Goal: Information Seeking & Learning: Learn about a topic

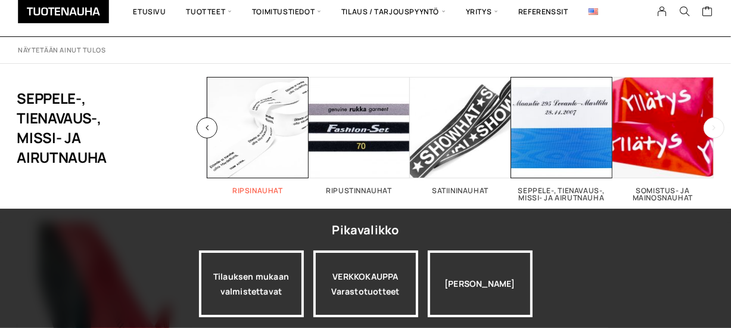
scroll to position [60, 0]
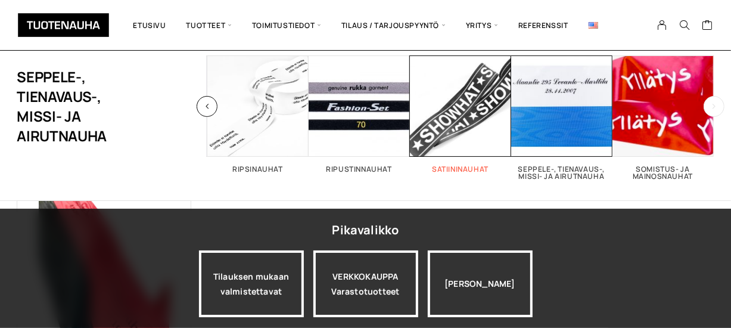
click at [462, 169] on h2 "Satiininauhat 3" at bounding box center [460, 169] width 101 height 7
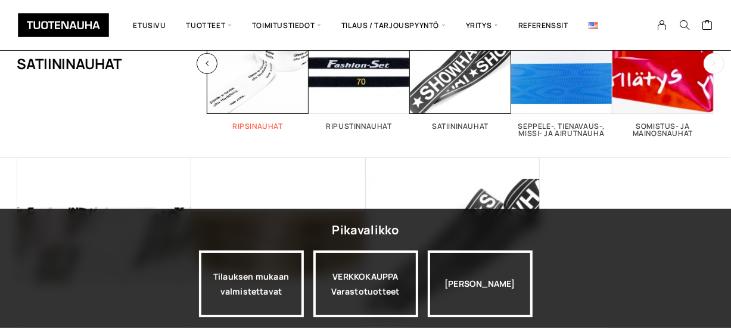
scroll to position [119, 0]
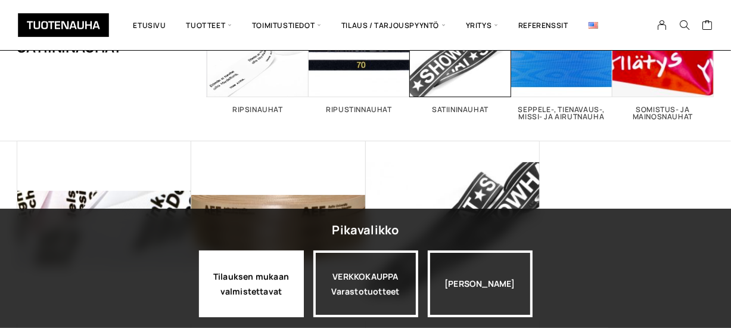
click at [240, 288] on div "Tilauksen mukaan valmistettavat" at bounding box center [251, 283] width 105 height 67
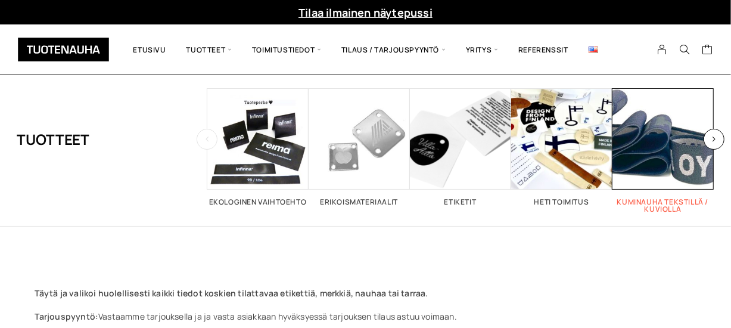
click at [667, 203] on h2 "Kuminauha tekstillä / kuviolla 2" at bounding box center [662, 205] width 101 height 14
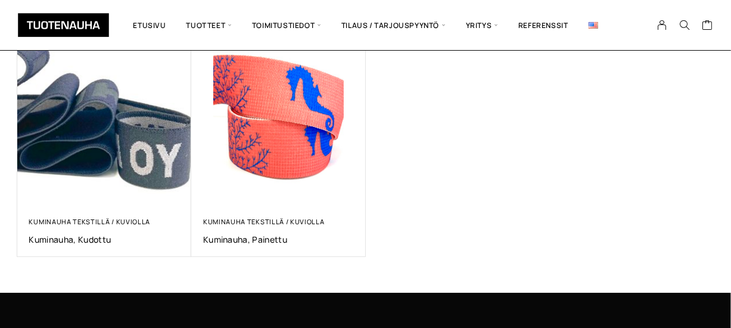
scroll to position [238, 0]
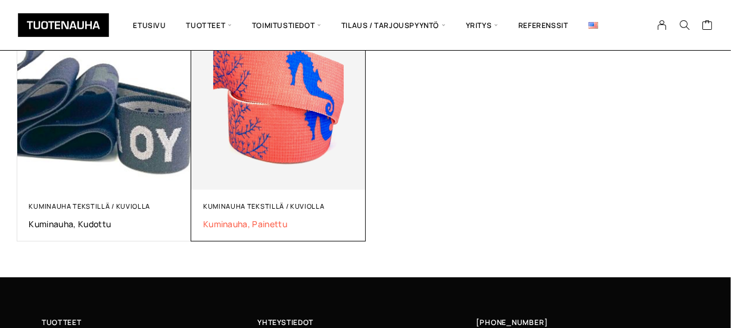
click at [238, 223] on span "Kuminauha, painettu" at bounding box center [278, 223] width 151 height 11
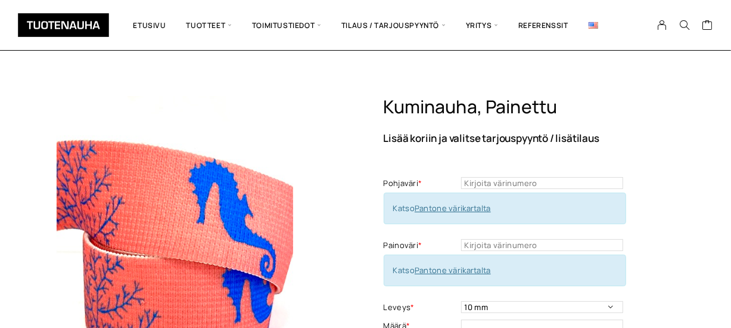
scroll to position [60, 0]
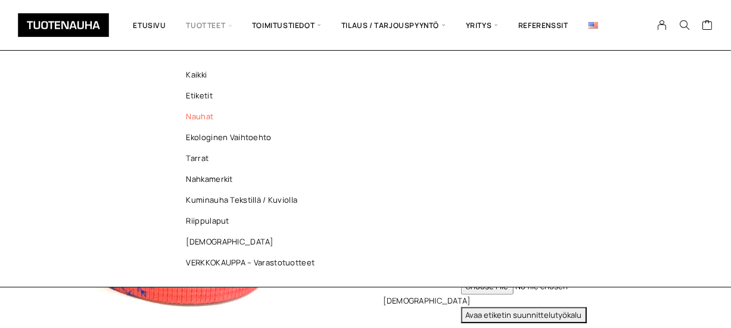
click at [200, 118] on link "Nauhat" at bounding box center [253, 116] width 173 height 21
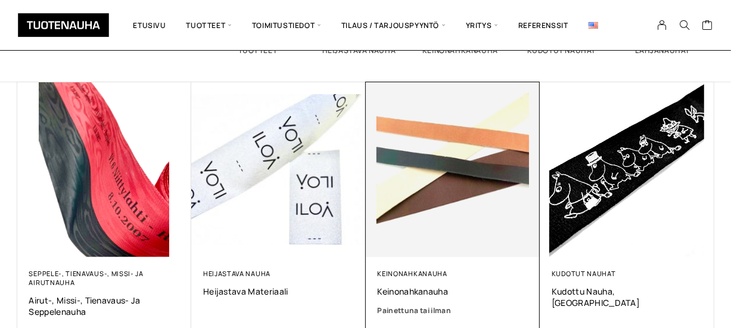
scroll to position [179, 0]
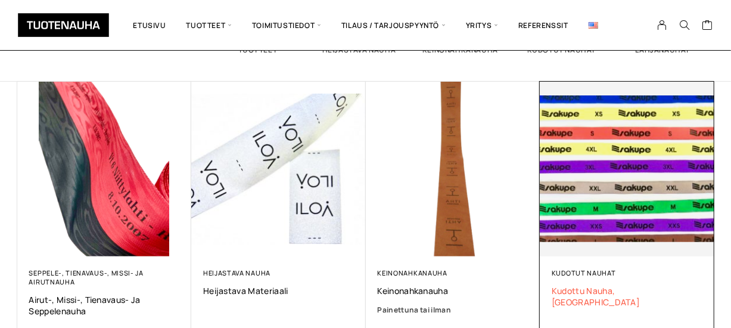
click at [598, 290] on span "Kudottu nauha, Damask" at bounding box center [627, 296] width 151 height 23
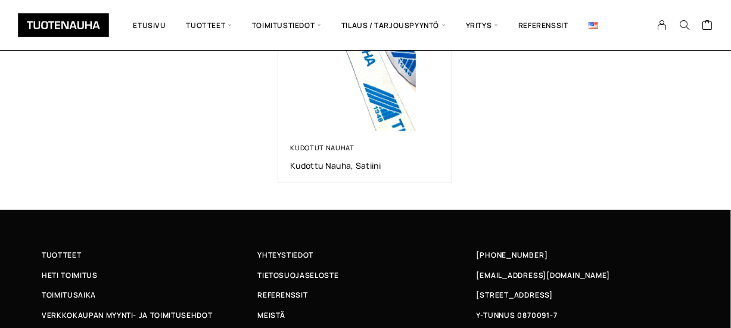
scroll to position [834, 0]
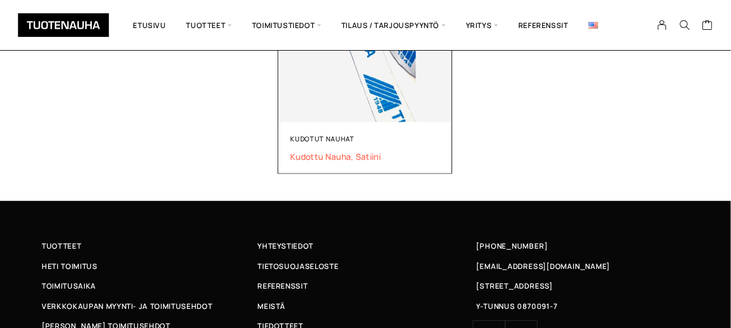
click at [346, 158] on span "Kudottu nauha, satiini" at bounding box center [365, 156] width 150 height 11
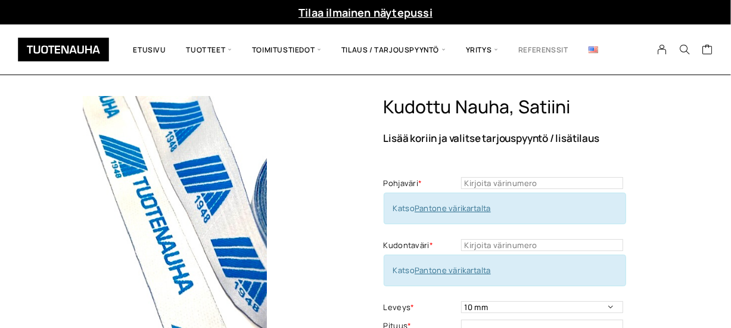
click at [552, 49] on link "Referenssit" at bounding box center [543, 49] width 70 height 32
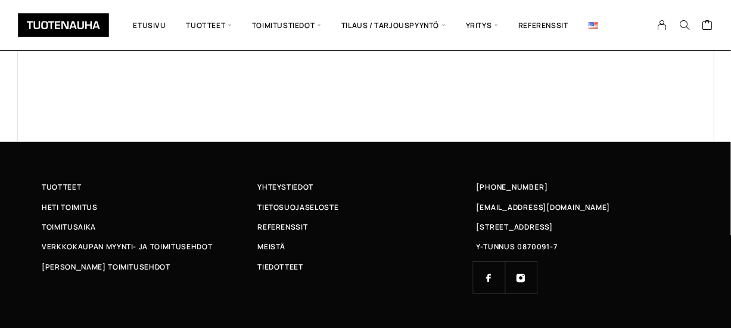
scroll to position [999, 0]
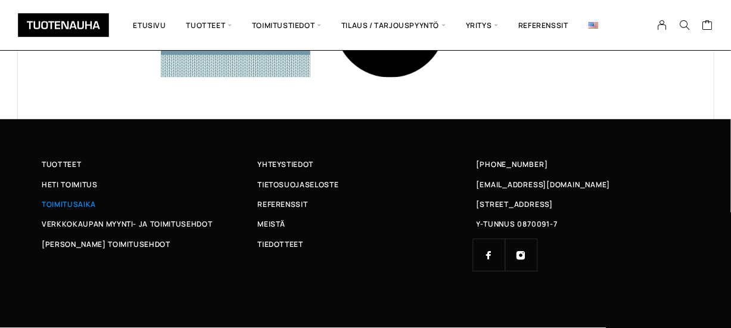
click at [80, 207] on span "Toimitusaika" at bounding box center [69, 204] width 54 height 13
